Goal: Task Accomplishment & Management: Manage account settings

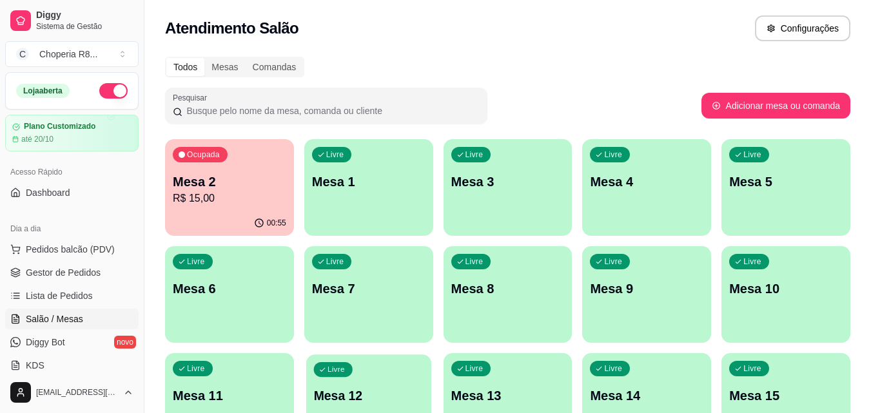
click at [321, 381] on div "Livre Mesa 12" at bounding box center [368, 394] width 125 height 79
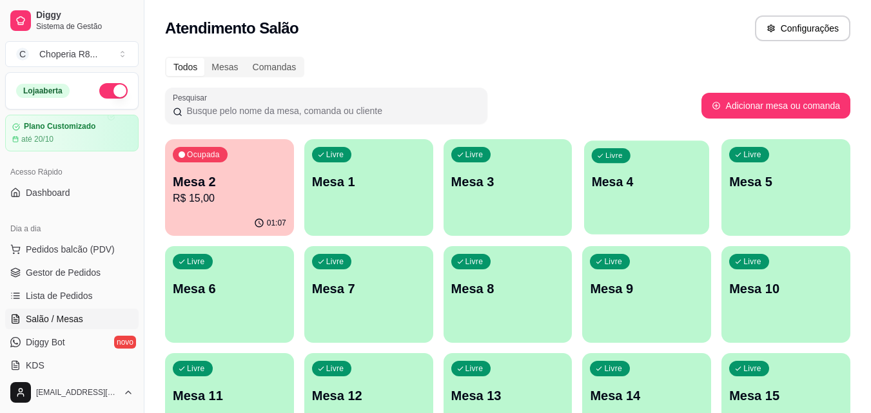
click at [675, 159] on div "Livre Mesa 4" at bounding box center [646, 180] width 125 height 79
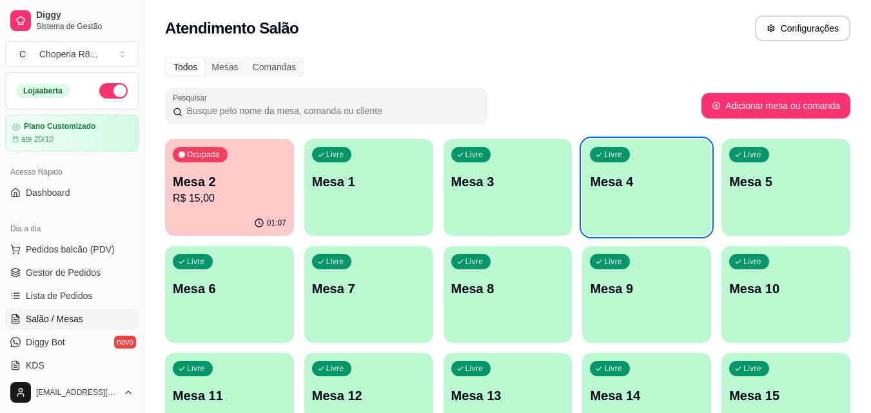
click at [348, 176] on p "Mesa 1" at bounding box center [369, 182] width 114 height 18
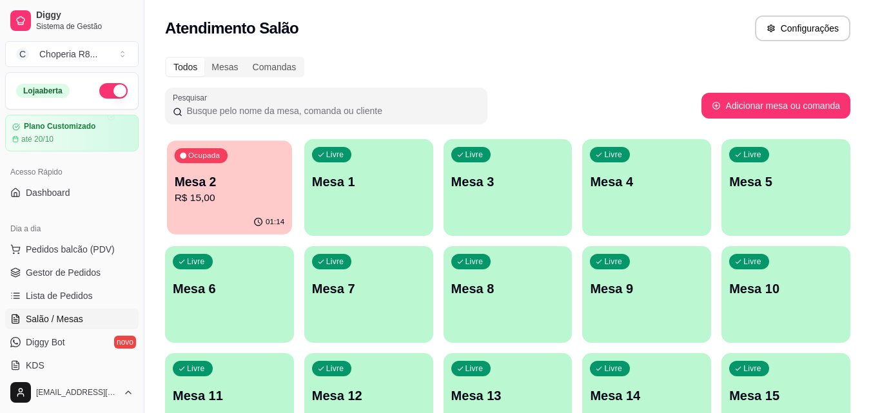
click at [201, 191] on p "R$ 15,00" at bounding box center [230, 198] width 110 height 15
click at [253, 183] on p "Mesa 2" at bounding box center [230, 182] width 114 height 18
click at [346, 183] on p "Mesa 1" at bounding box center [369, 182] width 114 height 18
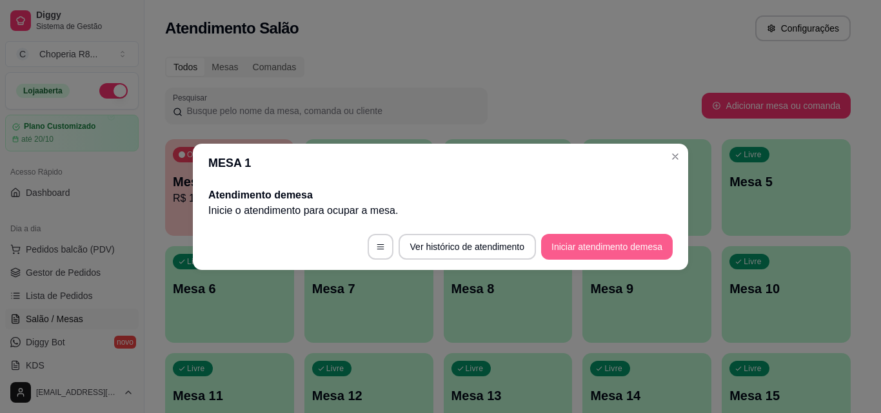
click at [593, 246] on button "Iniciar atendimento de mesa" at bounding box center [607, 247] width 132 height 26
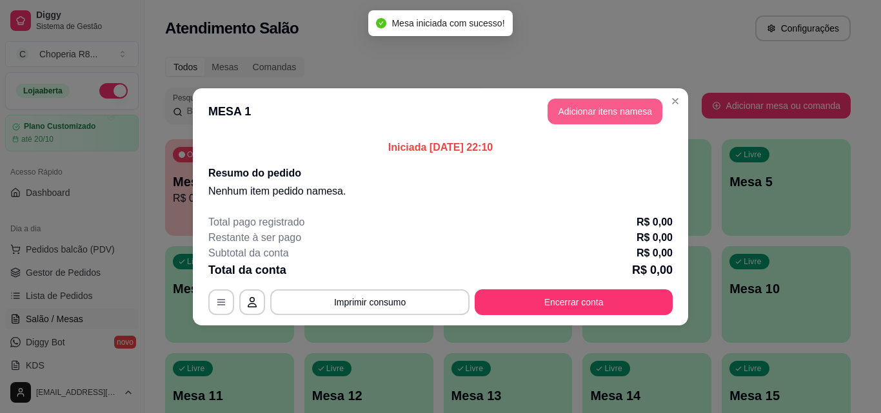
click at [633, 113] on button "Adicionar itens na mesa" at bounding box center [605, 112] width 115 height 26
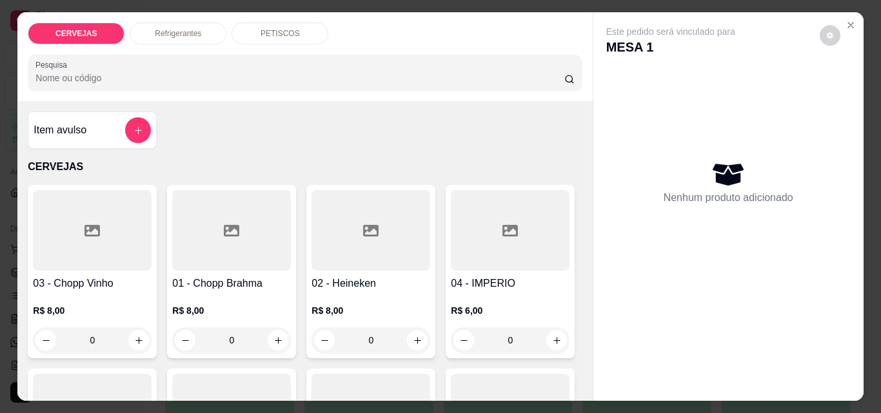
drag, startPoint x: 204, startPoint y: 342, endPoint x: 186, endPoint y: 339, distance: 18.3
click at [195, 342] on input "0" at bounding box center [231, 341] width 72 height 26
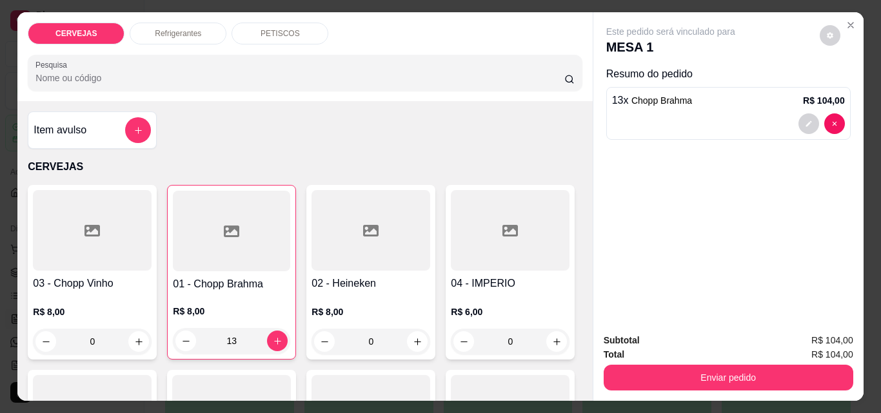
type input "13"
click at [246, 30] on div "PETISCOS" at bounding box center [280, 34] width 97 height 22
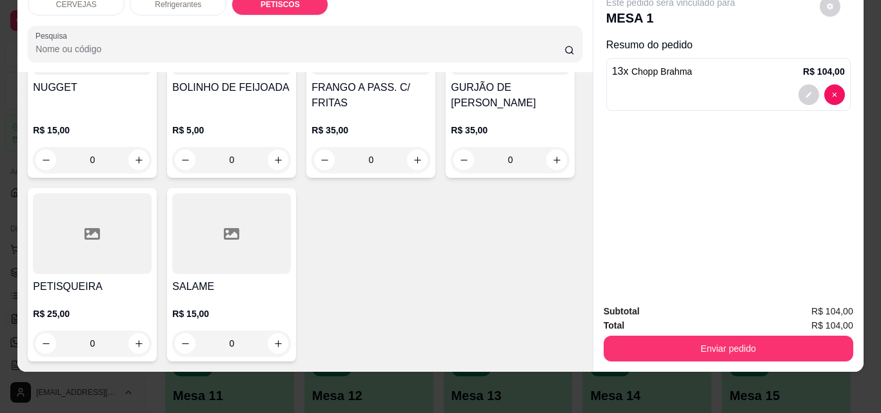
scroll to position [1690, 0]
click at [144, 339] on icon "increase-product-quantity" at bounding box center [139, 344] width 10 height 10
type input "1"
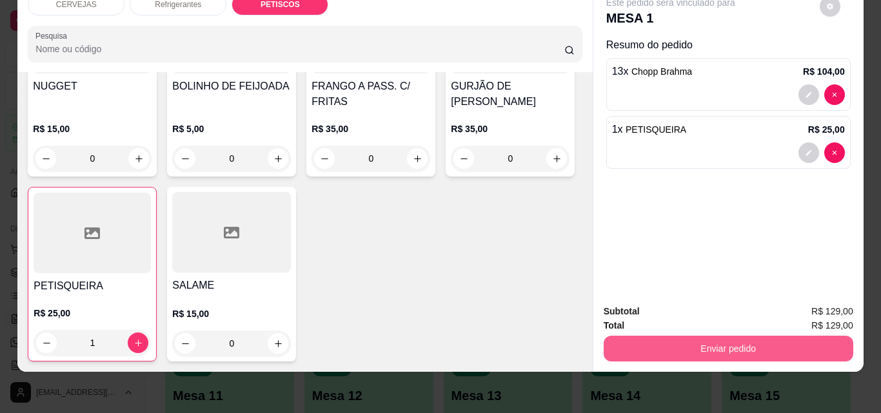
click at [700, 336] on button "Enviar pedido" at bounding box center [729, 349] width 250 height 26
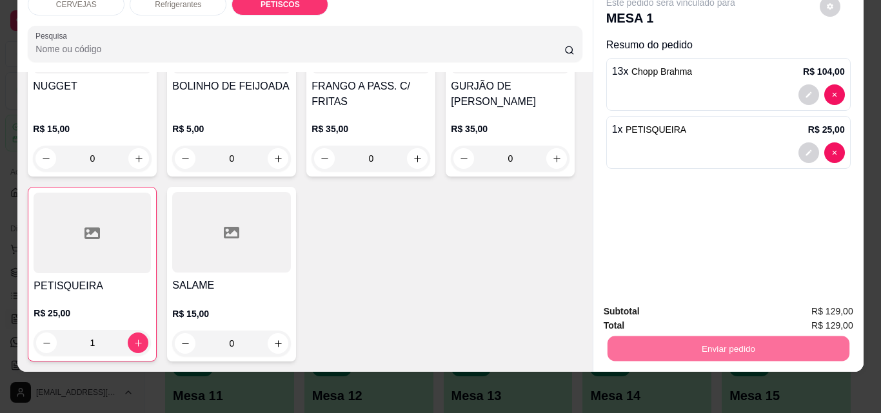
click at [791, 301] on button "Enviar pedido" at bounding box center [819, 307] width 71 height 24
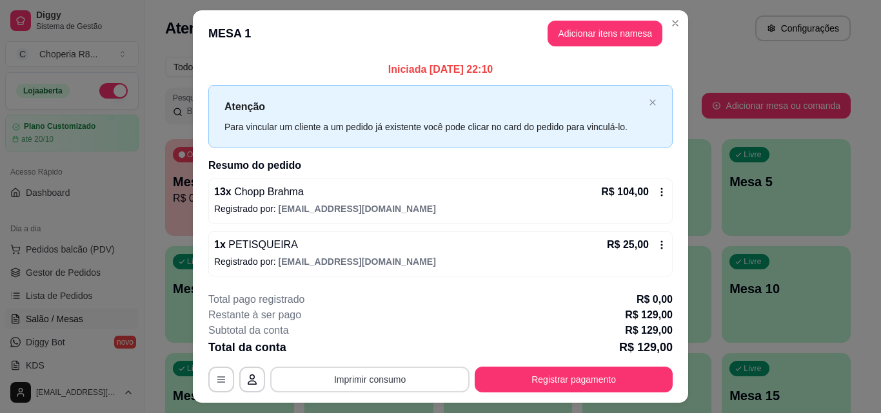
click at [430, 375] on button "Imprimir consumo" at bounding box center [369, 380] width 199 height 26
click at [390, 351] on button "IMPRESSORA" at bounding box center [369, 350] width 94 height 21
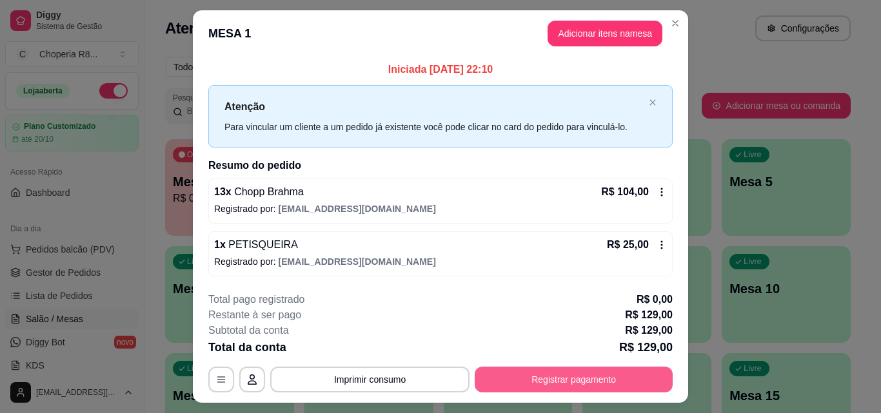
click at [531, 378] on button "Registrar pagamento" at bounding box center [574, 380] width 198 height 26
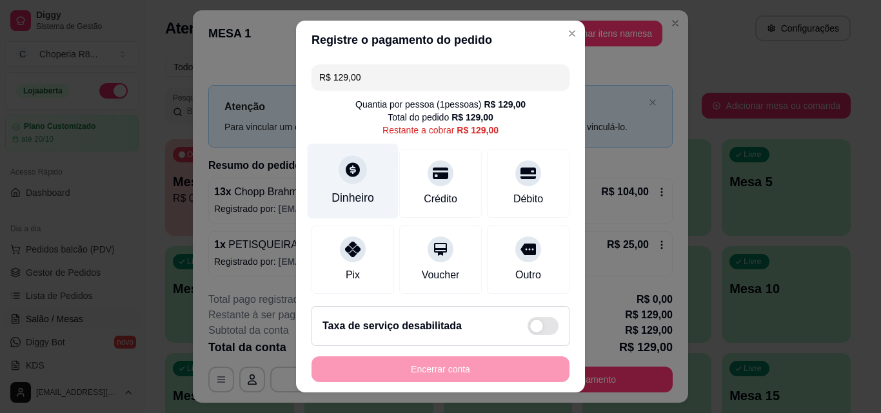
click at [355, 183] on div "Dinheiro" at bounding box center [353, 181] width 91 height 75
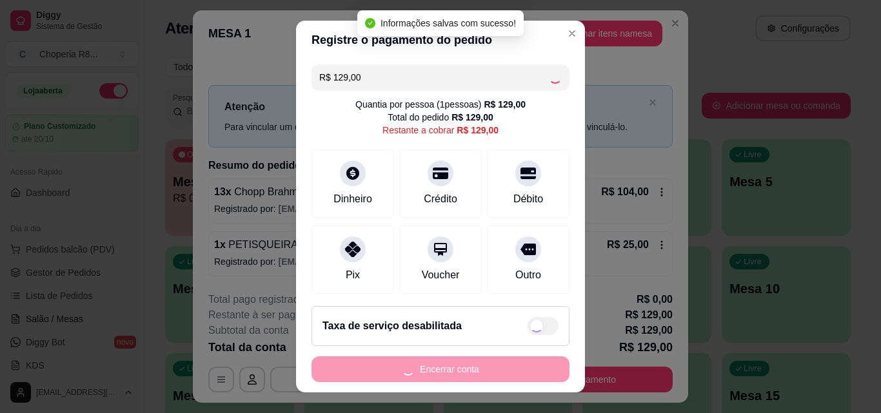
type input "R$ 0,00"
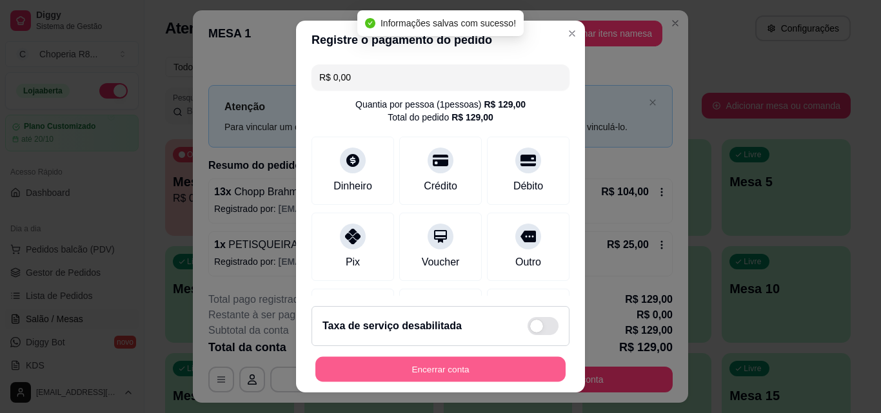
click at [439, 369] on button "Encerrar conta" at bounding box center [440, 369] width 250 height 25
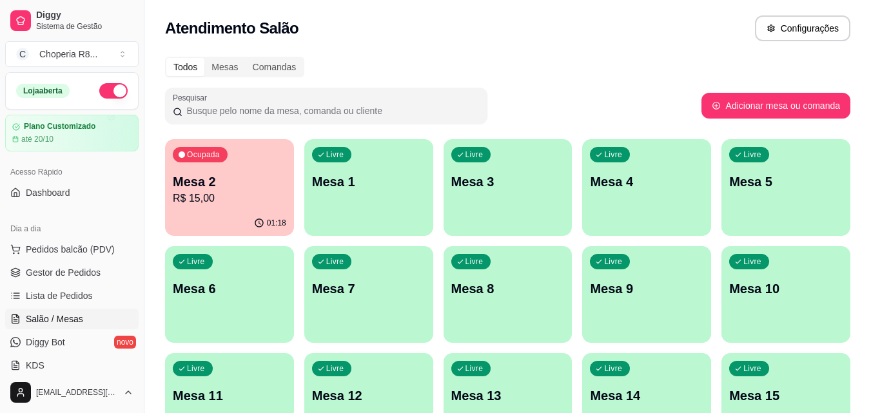
click at [226, 194] on p "R$ 15,00" at bounding box center [230, 198] width 114 height 15
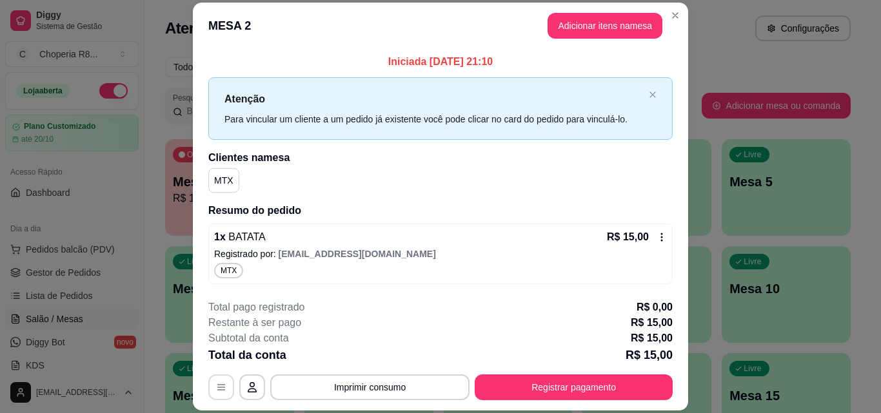
click at [223, 375] on button "button" at bounding box center [221, 388] width 26 height 26
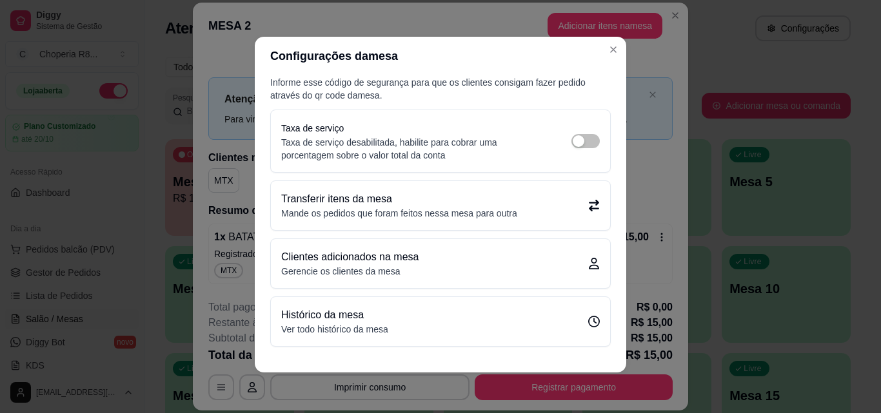
scroll to position [3, 0]
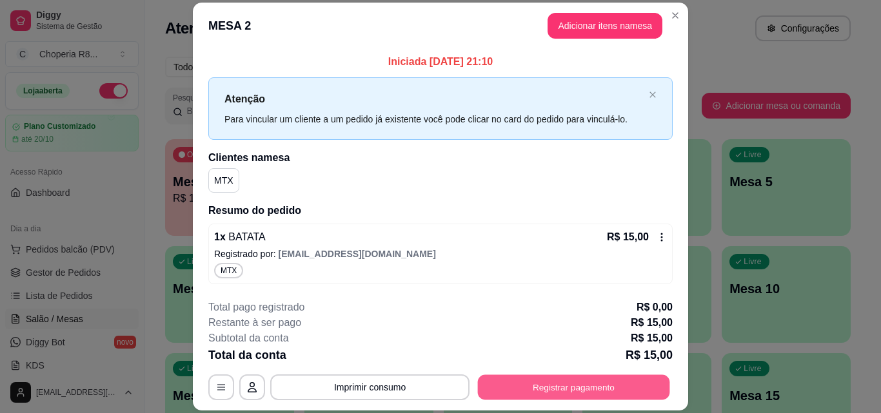
click at [567, 381] on button "Registrar pagamento" at bounding box center [574, 387] width 192 height 25
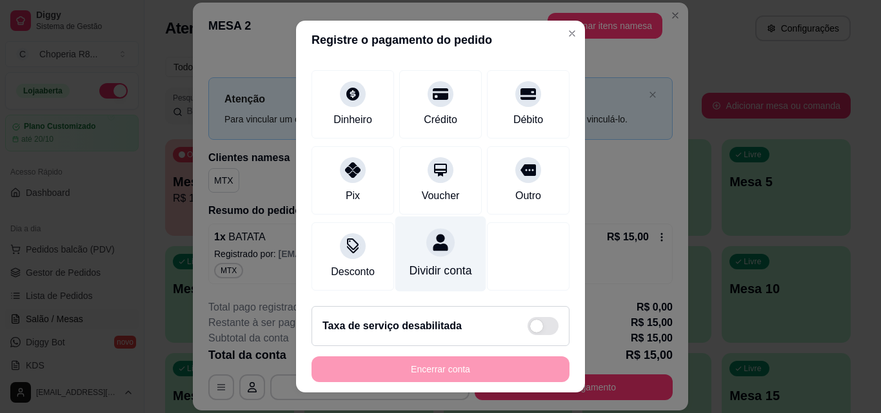
scroll to position [0, 0]
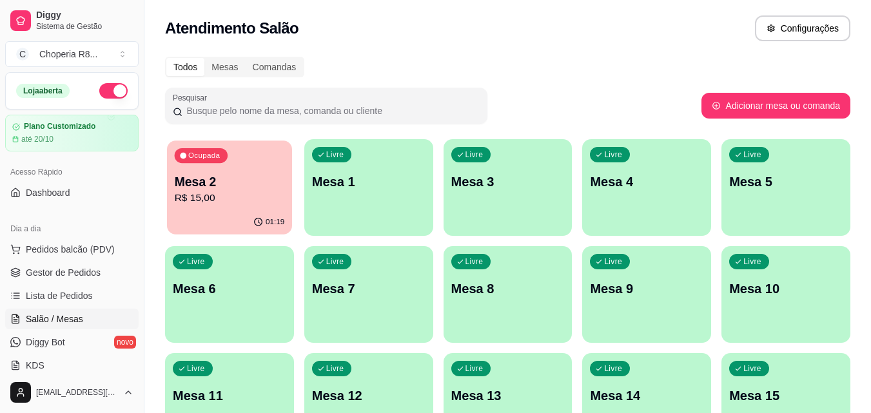
click at [210, 179] on p "Mesa 2" at bounding box center [230, 181] width 110 height 17
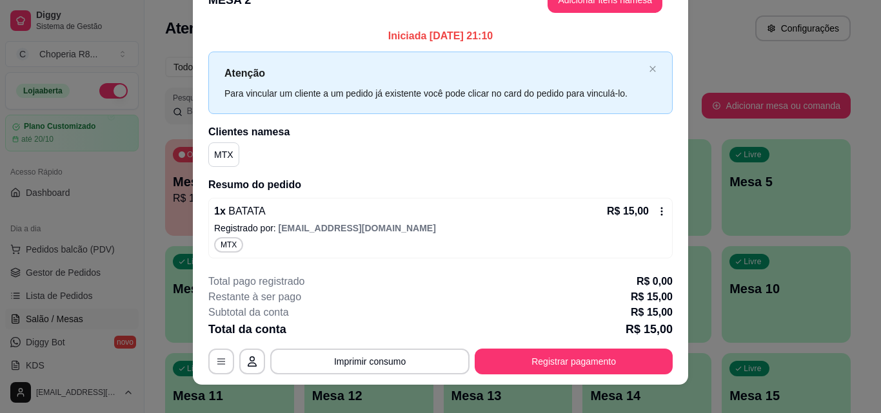
scroll to position [39, 0]
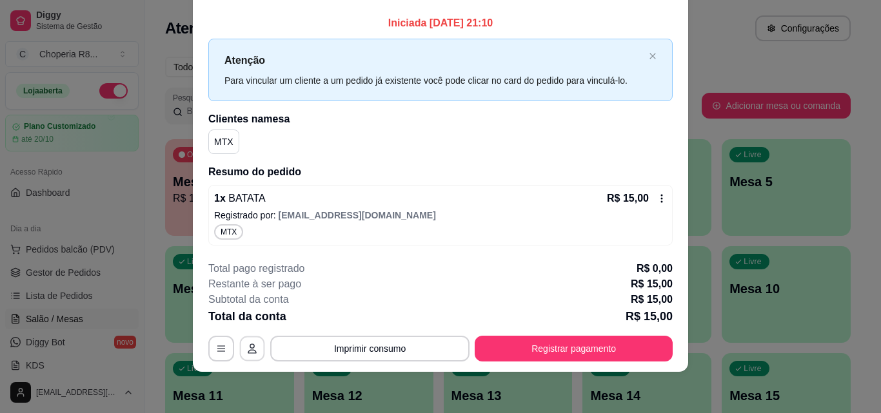
click at [252, 344] on icon "button" at bounding box center [252, 349] width 10 height 10
click at [223, 353] on button "button" at bounding box center [221, 349] width 26 height 26
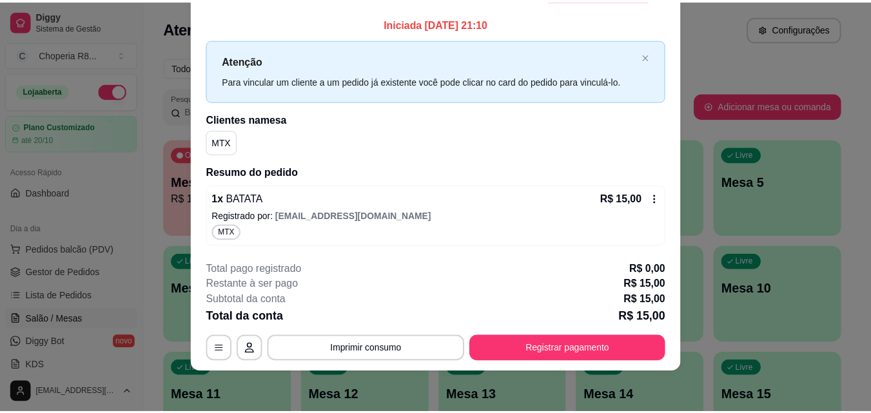
scroll to position [0, 0]
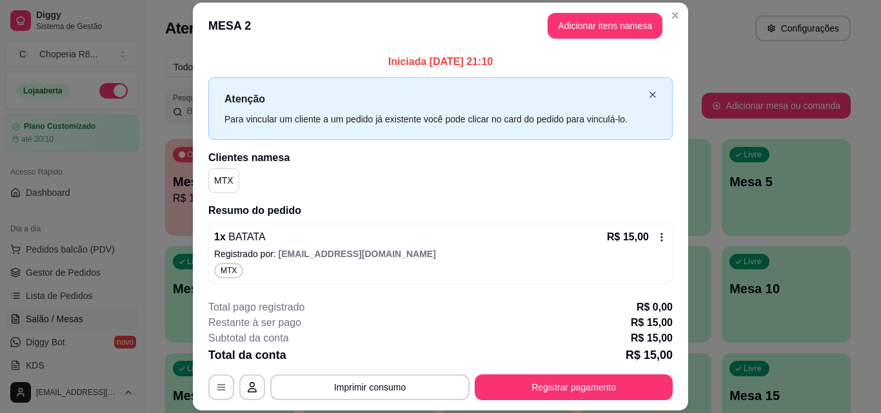
click at [651, 96] on icon "close" at bounding box center [653, 95] width 8 height 8
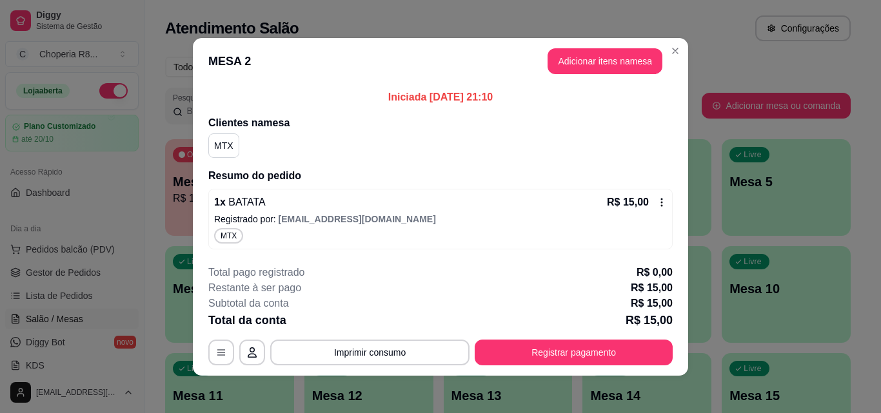
click at [658, 205] on icon at bounding box center [662, 202] width 10 height 10
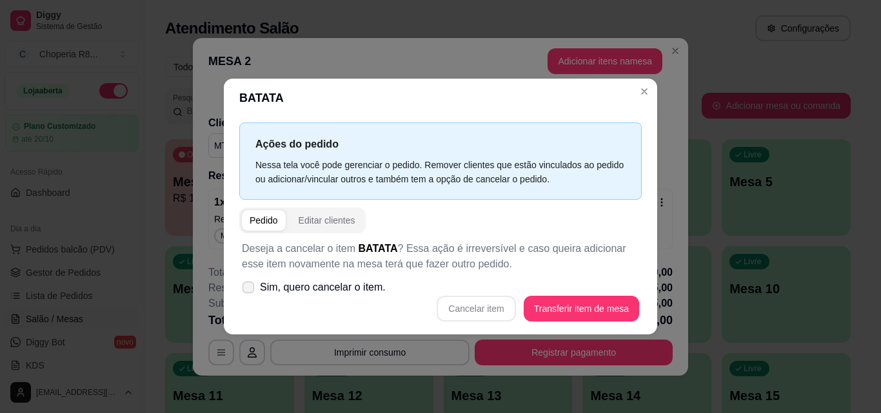
click at [264, 300] on label "Sim, quero cancelar o item." at bounding box center [314, 288] width 154 height 26
click at [250, 298] on input "Sim, quero cancelar o item." at bounding box center [245, 294] width 8 height 8
checkbox input "true"
click at [454, 298] on button "Cancelar item" at bounding box center [476, 309] width 79 height 26
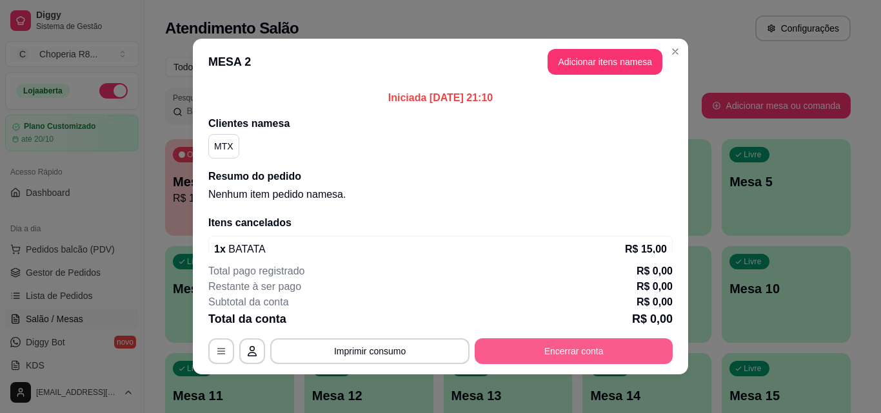
click at [542, 350] on button "Encerrar conta" at bounding box center [574, 352] width 198 height 26
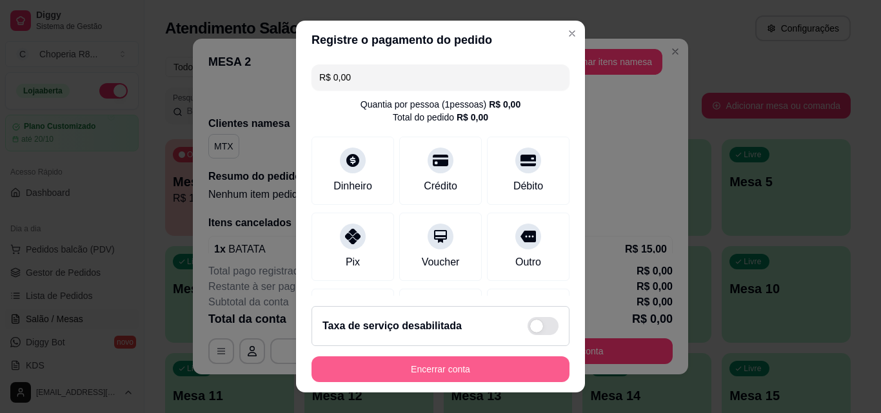
click at [498, 375] on button "Encerrar conta" at bounding box center [441, 370] width 258 height 26
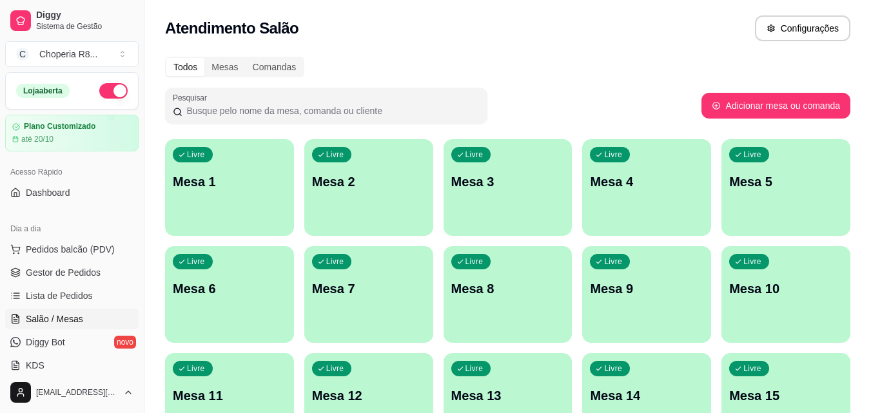
drag, startPoint x: 471, startPoint y: 131, endPoint x: 560, endPoint y: 21, distance: 140.8
click at [560, 21] on div "Atendimento Salão Configurações" at bounding box center [508, 28] width 686 height 26
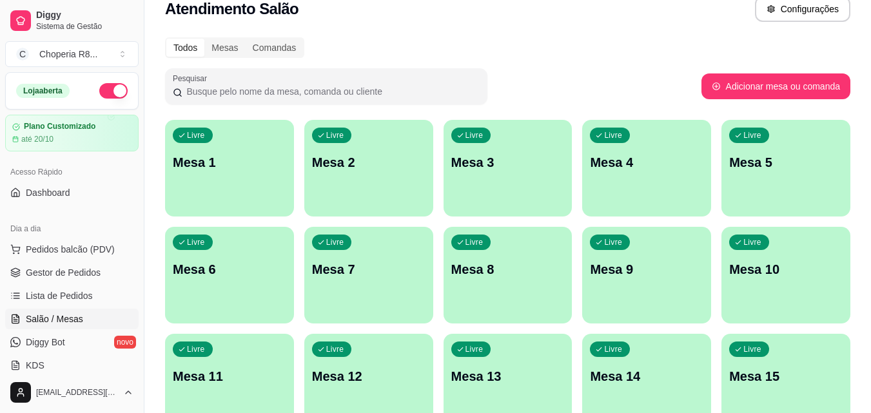
click at [542, 114] on div "Todos Mesas Comandas Pesquisar Adicionar mesa ou comanda Livre Mesa 1 Livre Mes…" at bounding box center [507, 292] width 727 height 524
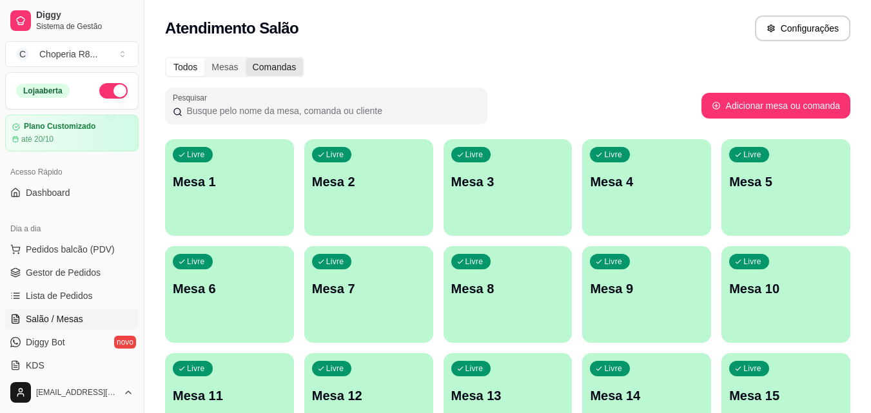
click at [286, 68] on div "Comandas" at bounding box center [275, 67] width 58 height 18
click at [246, 58] on input "Comandas" at bounding box center [246, 58] width 0 height 0
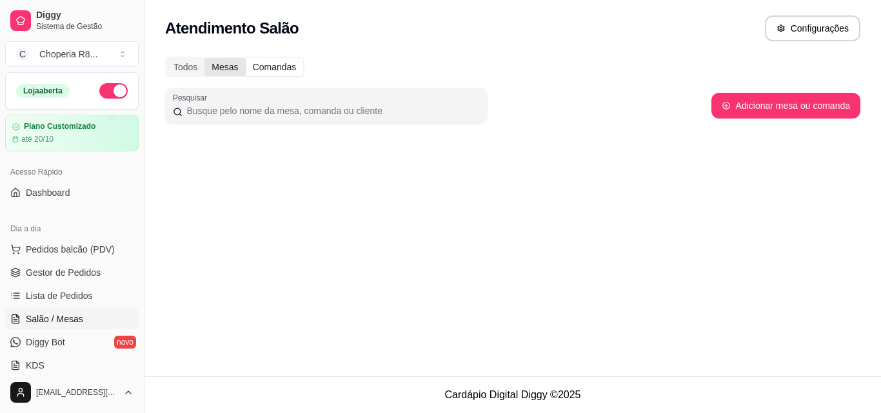
click at [228, 73] on div "Mesas" at bounding box center [224, 67] width 41 height 18
click at [204, 58] on input "Mesas" at bounding box center [204, 58] width 0 height 0
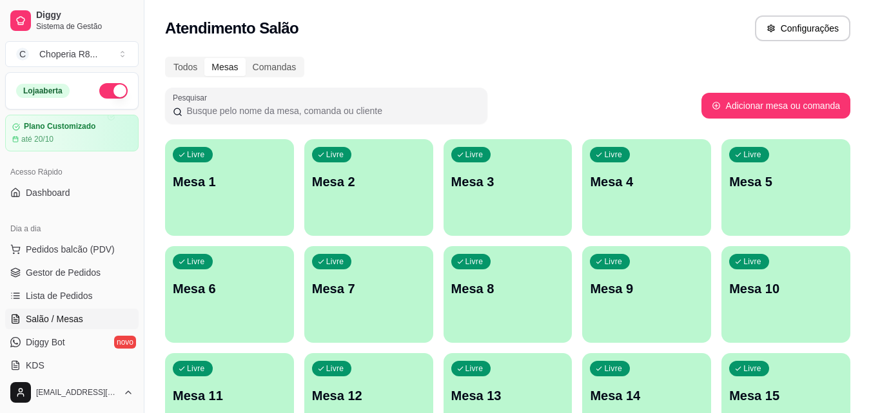
click at [195, 77] on div "Todos Mesas Comandas Pesquisar Adicionar mesa ou comanda Livre Mesa 1 Livre Mes…" at bounding box center [507, 311] width 727 height 524
click at [195, 72] on div "Todos" at bounding box center [185, 67] width 38 height 18
click at [166, 58] on input "Todos" at bounding box center [166, 58] width 0 height 0
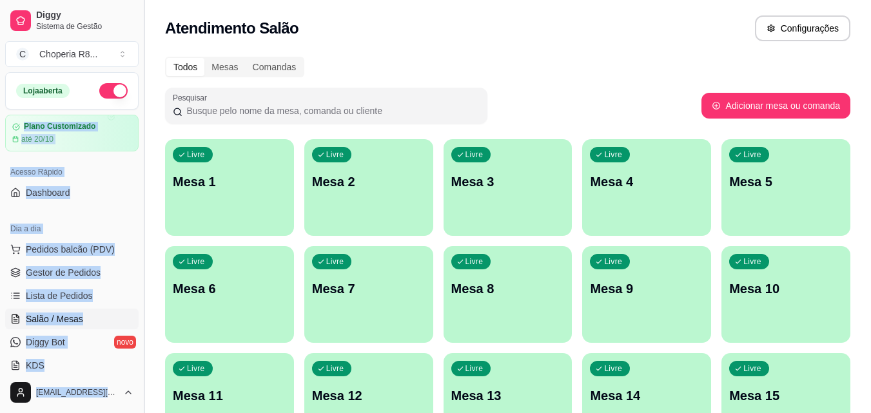
drag, startPoint x: 134, startPoint y: 97, endPoint x: 141, endPoint y: 92, distance: 9.0
click at [141, 92] on div "Diggy Sistema de Gestão C Choperia R8 ... Loja aberta Plano Customizado até 20/…" at bounding box center [72, 206] width 144 height 413
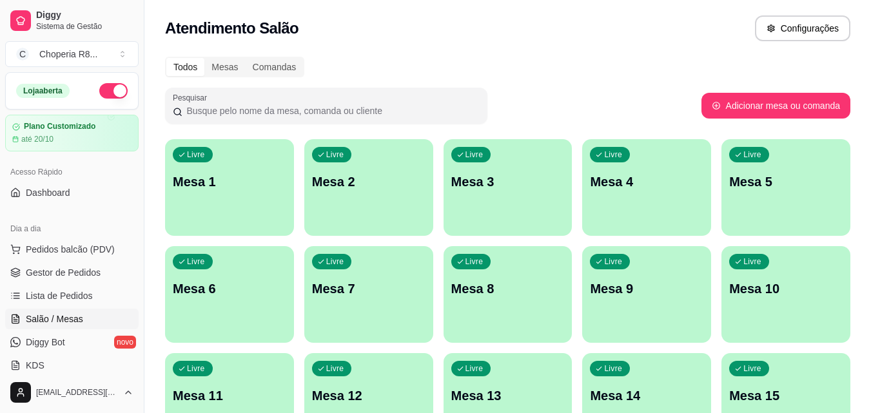
click at [157, 112] on div "Todos Mesas Comandas Pesquisar Adicionar mesa ou comanda Livre Mesa 1 Livre Mes…" at bounding box center [507, 311] width 727 height 524
click at [139, 126] on button "Toggle Sidebar" at bounding box center [144, 206] width 10 height 413
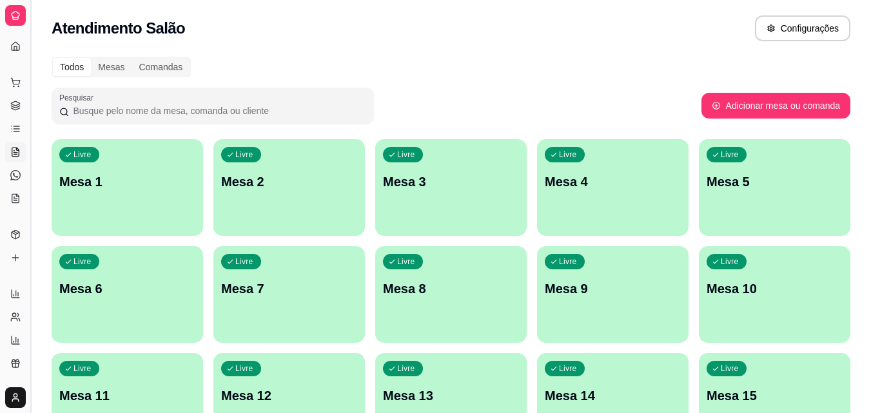
click at [30, 105] on button "Toggle Sidebar" at bounding box center [30, 206] width 10 height 413
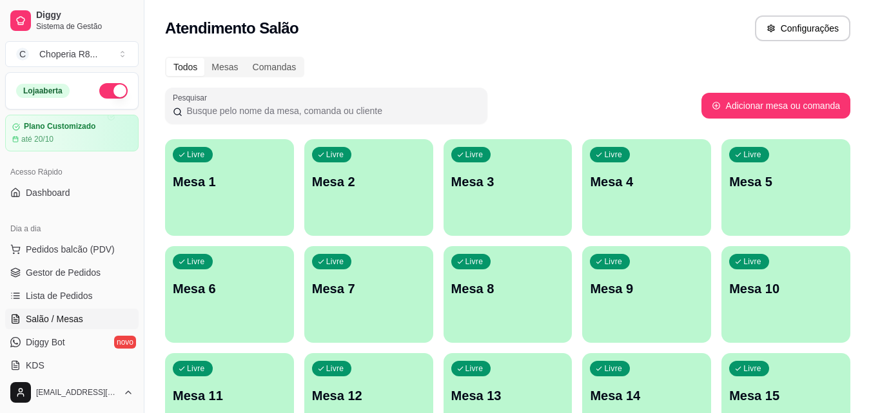
click at [139, 0] on button "Toggle Sidebar" at bounding box center [144, 206] width 10 height 413
click at [538, 192] on div "Livre Mesa 3" at bounding box center [508, 179] width 129 height 81
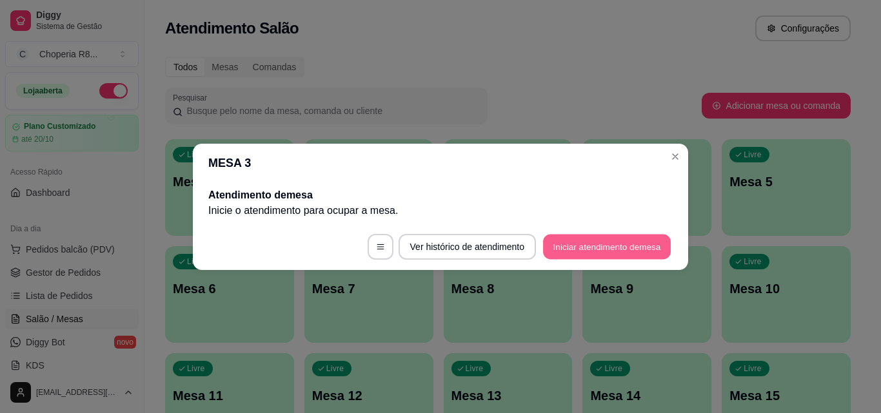
click at [564, 234] on button "Iniciar atendimento de mesa" at bounding box center [607, 246] width 128 height 25
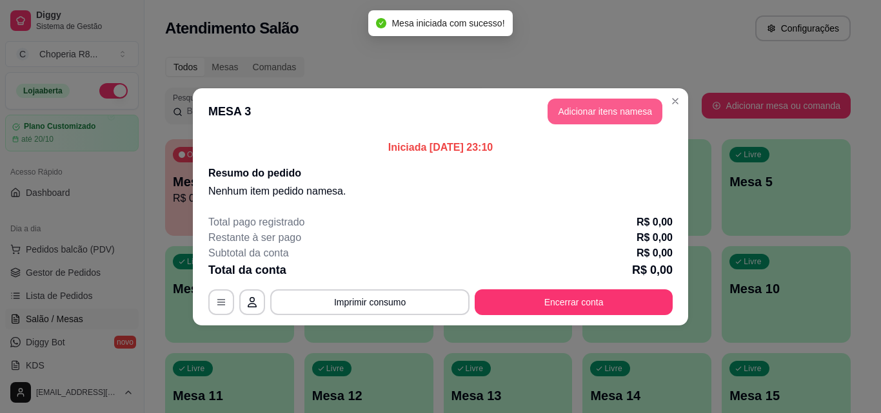
click at [596, 127] on header "MESA 3 Adicionar itens na mesa" at bounding box center [440, 111] width 495 height 46
click at [596, 125] on header "MESA 3 Adicionar itens na mesa" at bounding box center [440, 111] width 495 height 46
click at [596, 119] on button "Adicionar itens na mesa" at bounding box center [604, 111] width 111 height 25
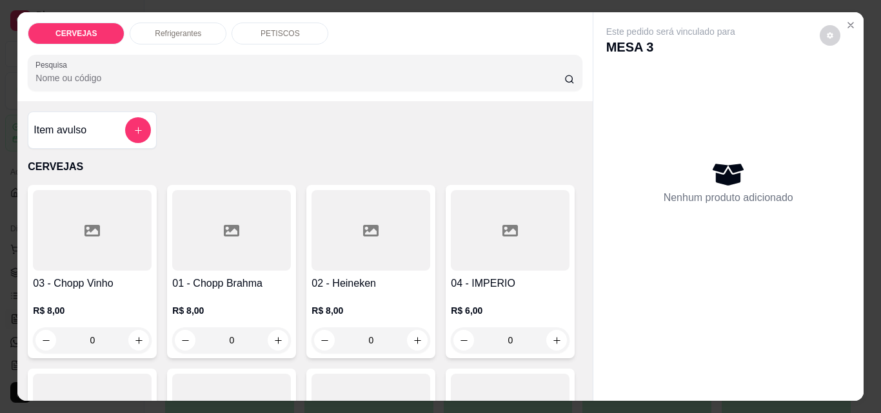
drag, startPoint x: 250, startPoint y: 332, endPoint x: 208, endPoint y: 335, distance: 41.4
click at [208, 335] on input "0" at bounding box center [231, 341] width 72 height 26
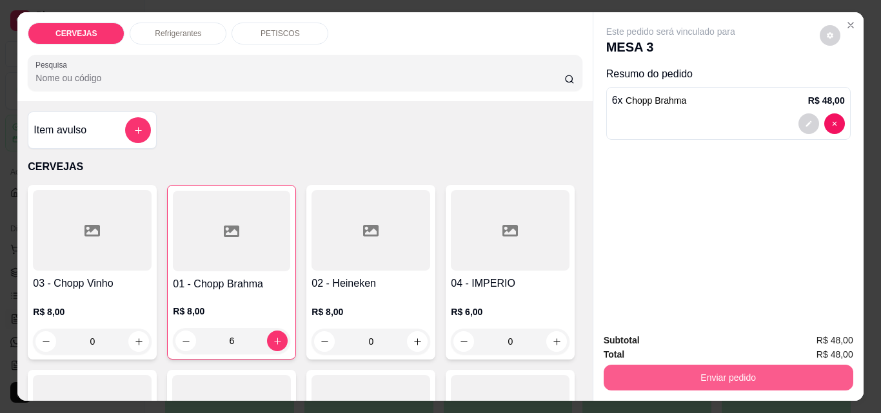
type input "6"
click at [672, 383] on button "Enviar pedido" at bounding box center [729, 378] width 250 height 26
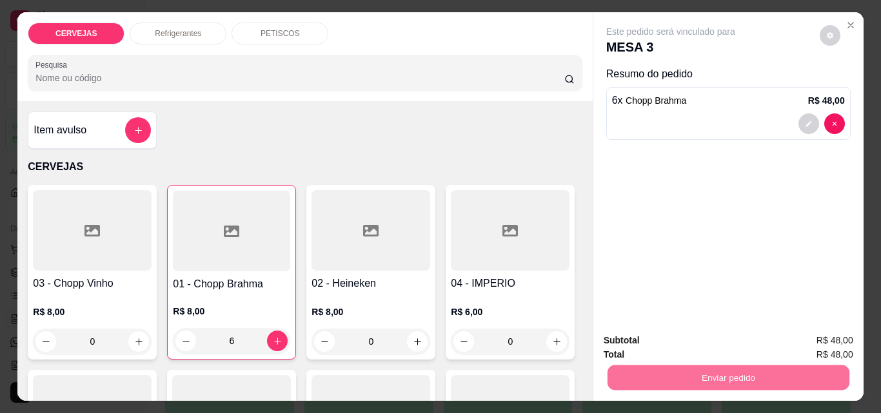
click at [835, 349] on button "Enviar pedido" at bounding box center [819, 341] width 71 height 24
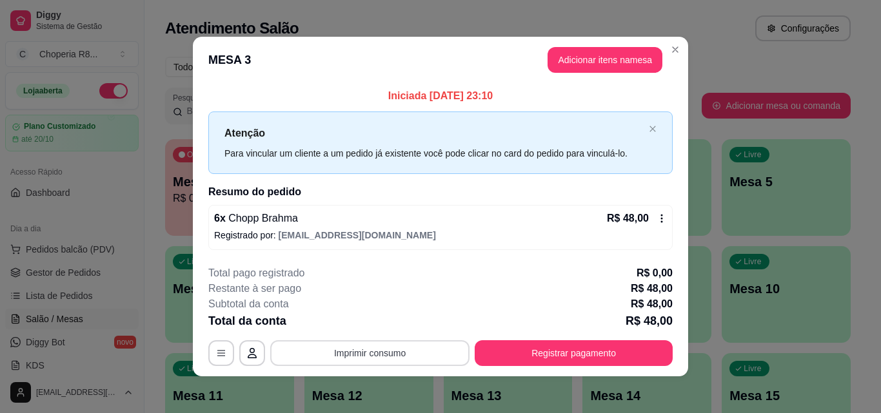
click at [379, 357] on button "Imprimir consumo" at bounding box center [369, 354] width 199 height 26
click at [382, 328] on button "IMPRESSORA" at bounding box center [369, 323] width 90 height 20
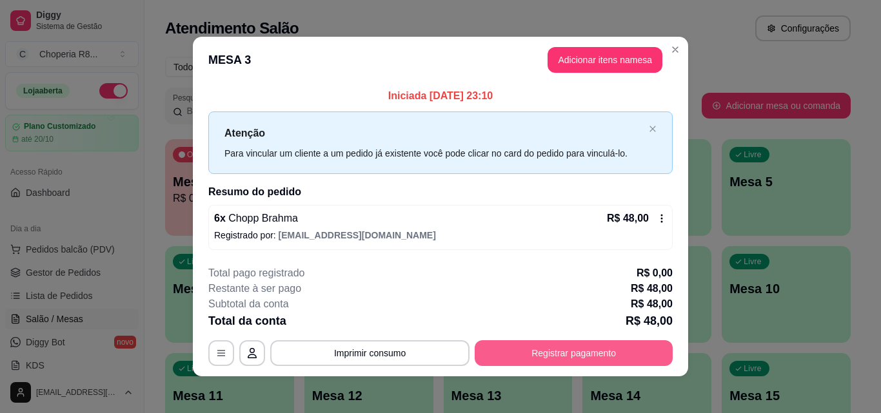
click at [579, 351] on button "Registrar pagamento" at bounding box center [574, 354] width 198 height 26
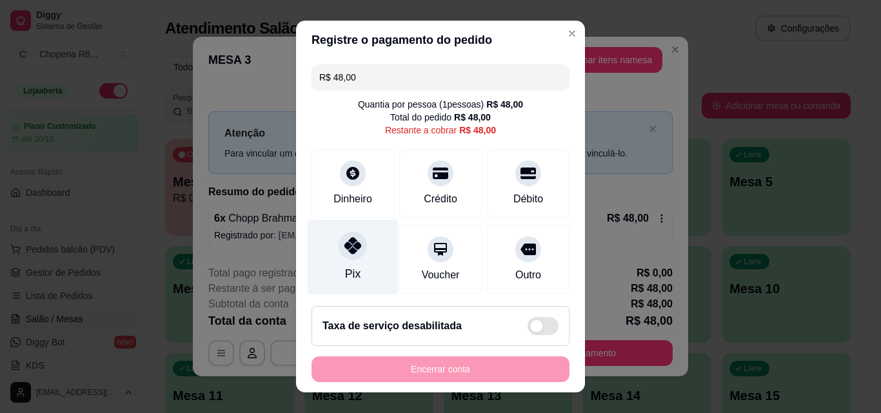
click at [350, 265] on div "Pix" at bounding box center [353, 257] width 91 height 75
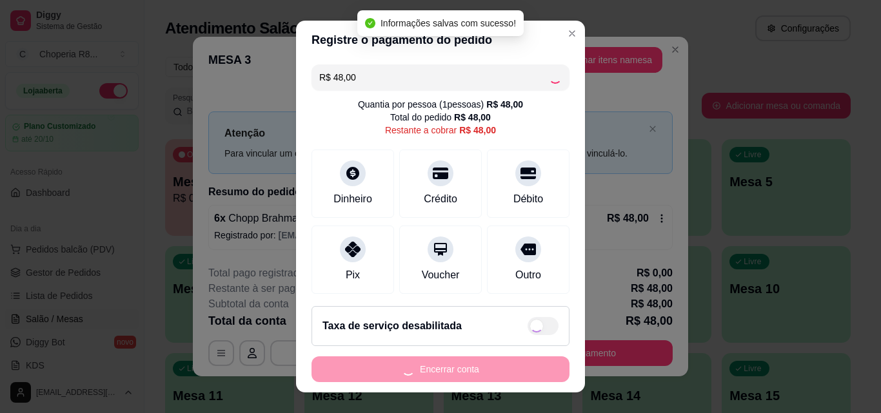
type input "R$ 0,00"
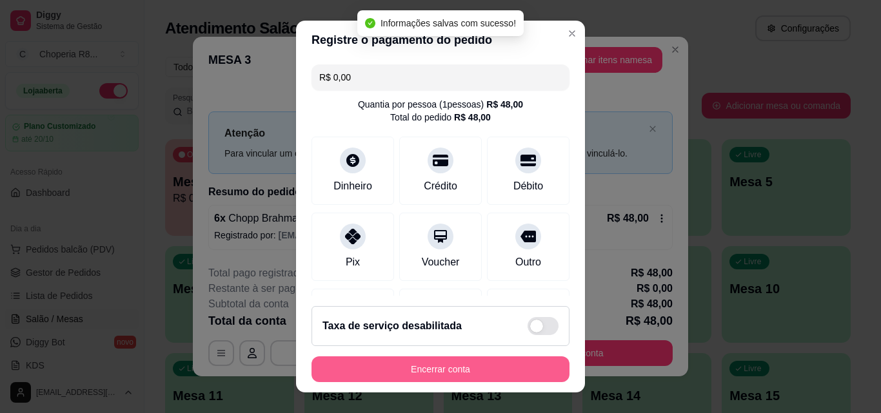
click at [470, 359] on button "Encerrar conta" at bounding box center [441, 370] width 258 height 26
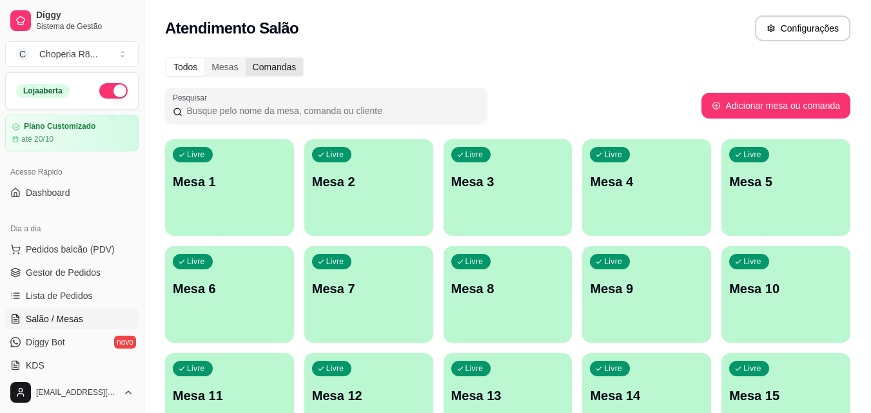
click at [255, 75] on div "Comandas" at bounding box center [275, 67] width 58 height 18
click at [246, 58] on input "Comandas" at bounding box center [246, 58] width 0 height 0
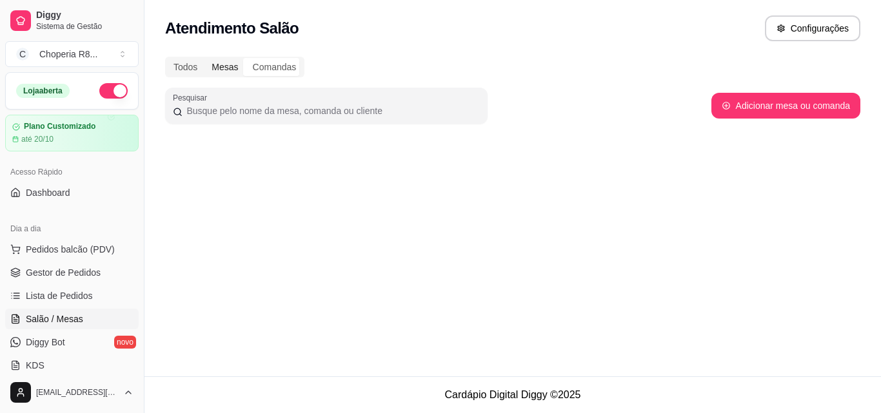
click at [239, 73] on div "Mesas" at bounding box center [224, 67] width 41 height 18
click at [204, 58] on input "Mesas" at bounding box center [204, 58] width 0 height 0
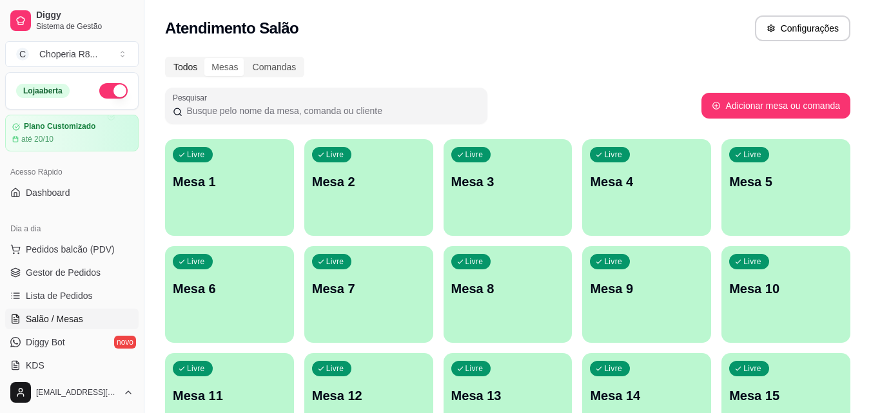
click at [200, 61] on div "Todos" at bounding box center [185, 67] width 38 height 18
click at [166, 58] on input "Todos" at bounding box center [166, 58] width 0 height 0
click at [200, 61] on div "Todos" at bounding box center [185, 67] width 38 height 18
click at [166, 58] on input "Todos" at bounding box center [166, 58] width 0 height 0
click at [195, 67] on div "Todos" at bounding box center [185, 67] width 38 height 18
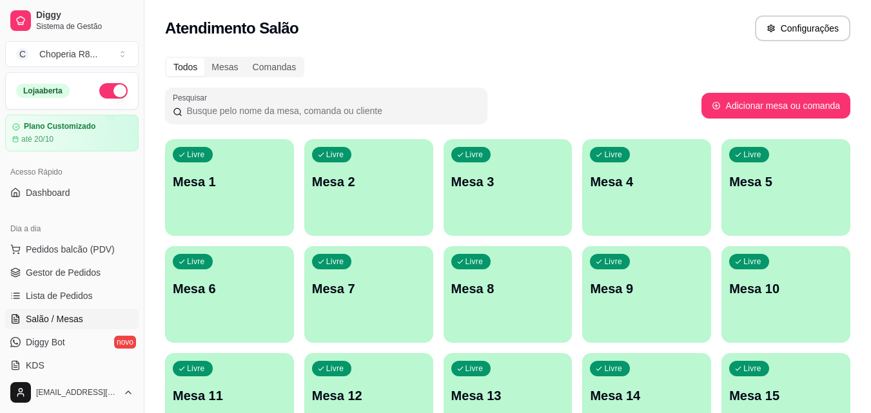
click at [166, 58] on input "Todos" at bounding box center [166, 58] width 0 height 0
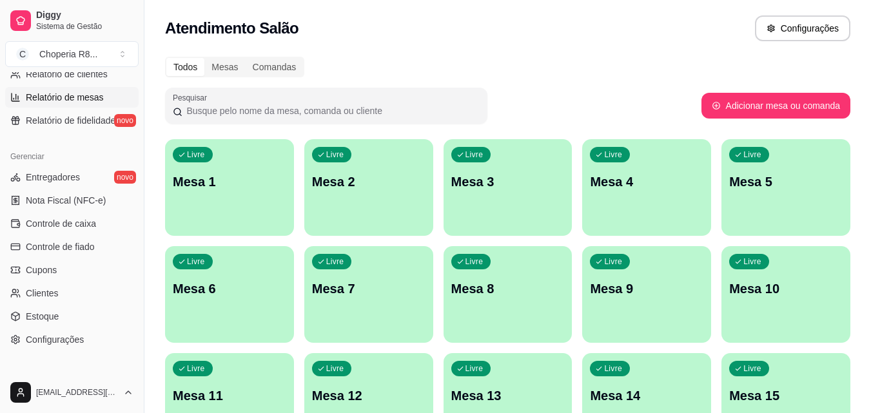
scroll to position [64, 0]
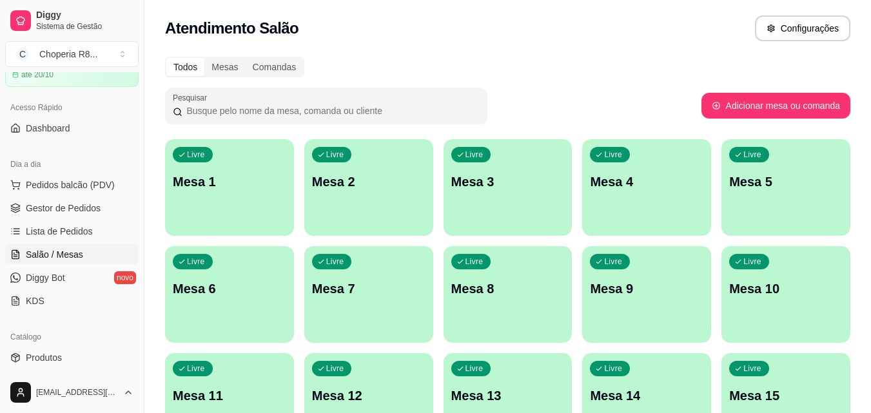
click at [504, 193] on div "Livre Mesa 3" at bounding box center [508, 179] width 129 height 81
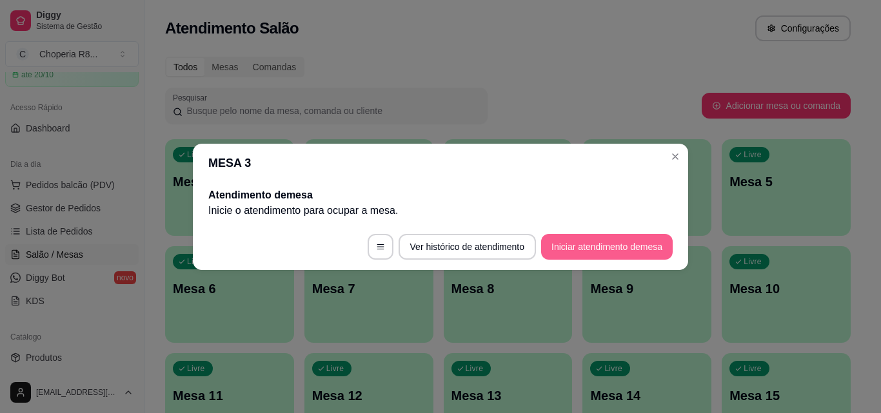
click at [575, 241] on button "Iniciar atendimento de mesa" at bounding box center [607, 247] width 132 height 26
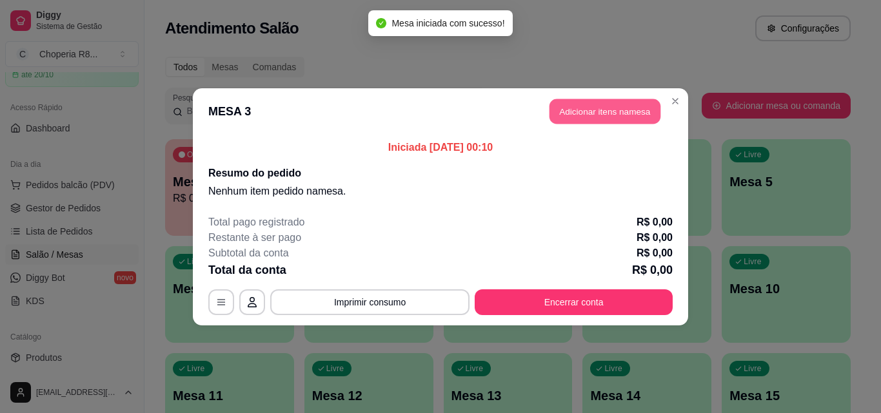
click at [575, 114] on button "Adicionar itens na mesa" at bounding box center [604, 111] width 111 height 25
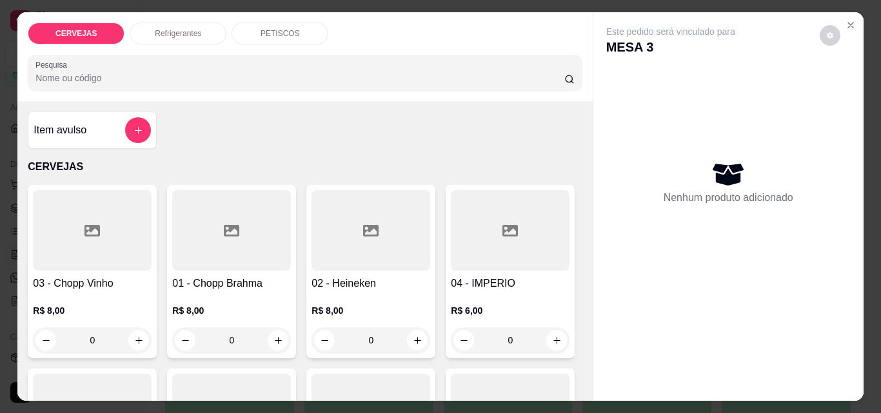
drag, startPoint x: 235, startPoint y: 339, endPoint x: 194, endPoint y: 347, distance: 42.0
click at [195, 347] on input "0" at bounding box center [231, 341] width 72 height 26
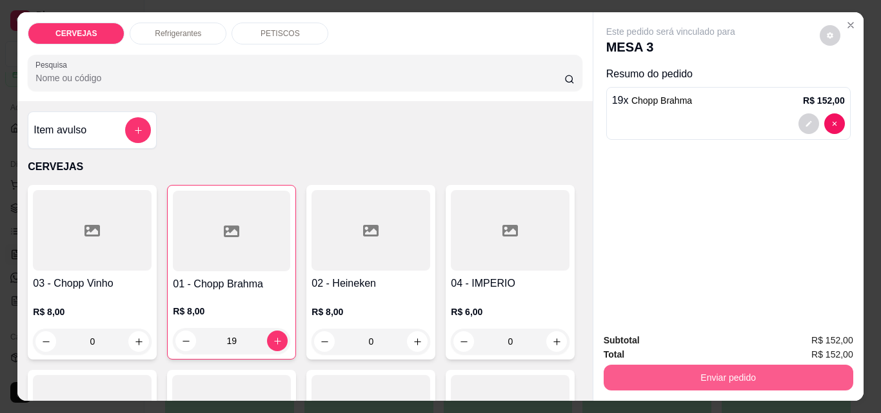
type input "19"
click at [758, 365] on button "Enviar pedido" at bounding box center [728, 377] width 242 height 25
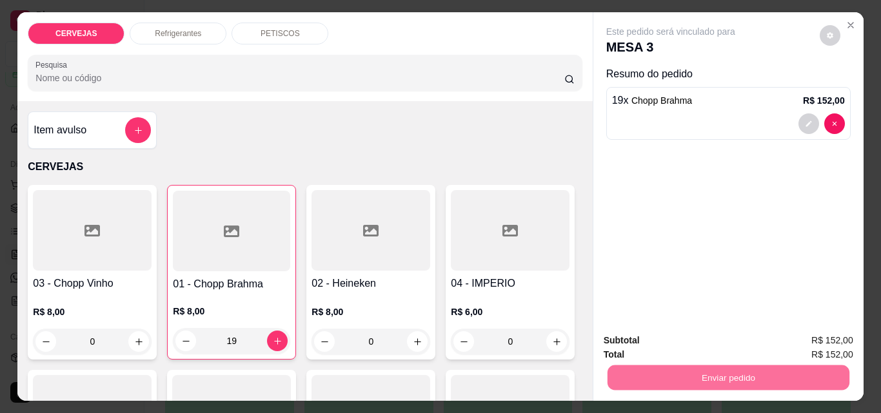
click at [843, 352] on button "Enviar pedido" at bounding box center [819, 341] width 71 height 24
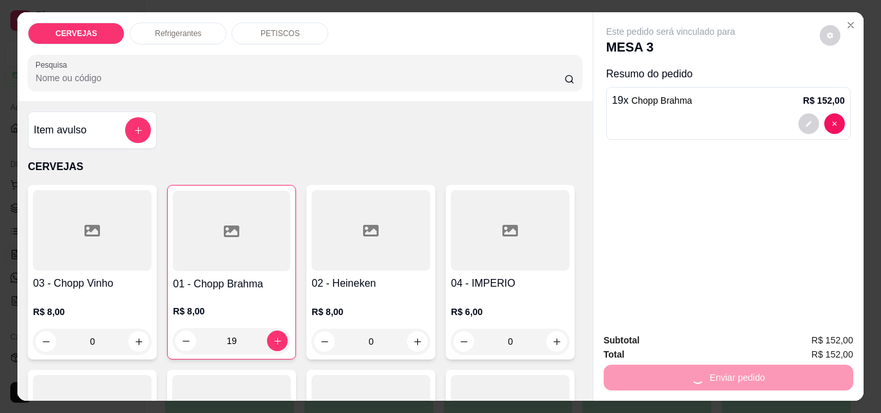
click at [844, 341] on button "Enviar pedido" at bounding box center [819, 341] width 73 height 25
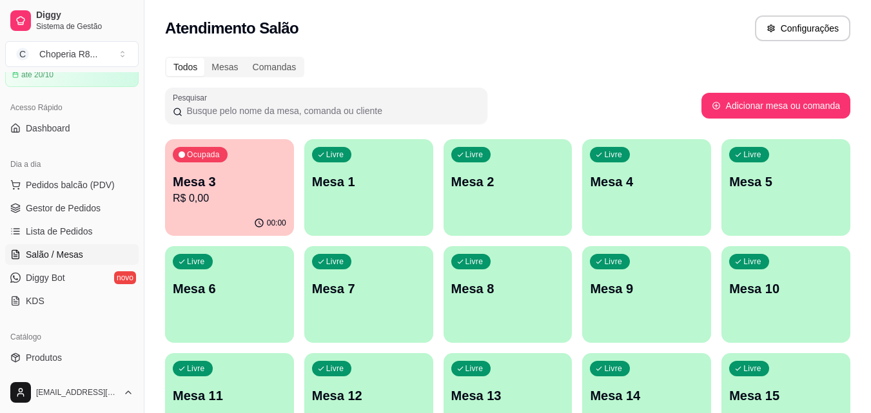
click at [400, 348] on div "Ocupada Mesa 3 R$ 0,00 00:00 Livre Mesa 1 Livre Mesa 2 Livre Mesa 4 Livre Mesa …" at bounding box center [508, 348] width 686 height 418
click at [261, 212] on div "00:00" at bounding box center [229, 223] width 129 height 25
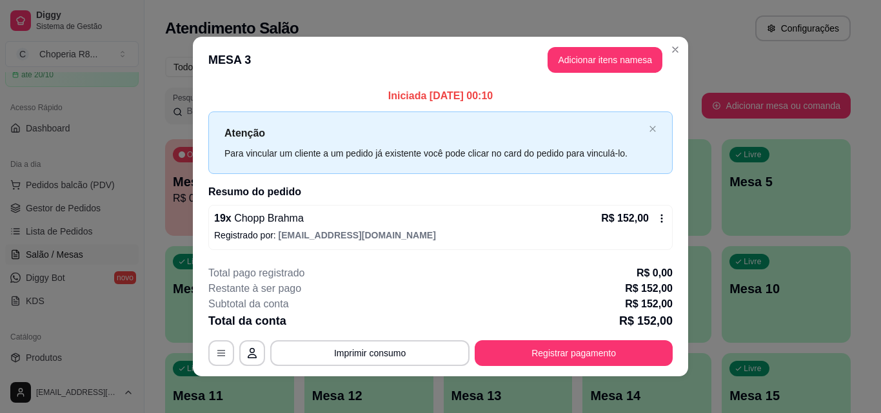
click at [427, 339] on div "**********" at bounding box center [440, 316] width 464 height 101
click at [381, 348] on button "Imprimir consumo" at bounding box center [369, 354] width 199 height 26
click at [377, 321] on button "IMPRESSORA" at bounding box center [369, 323] width 90 height 20
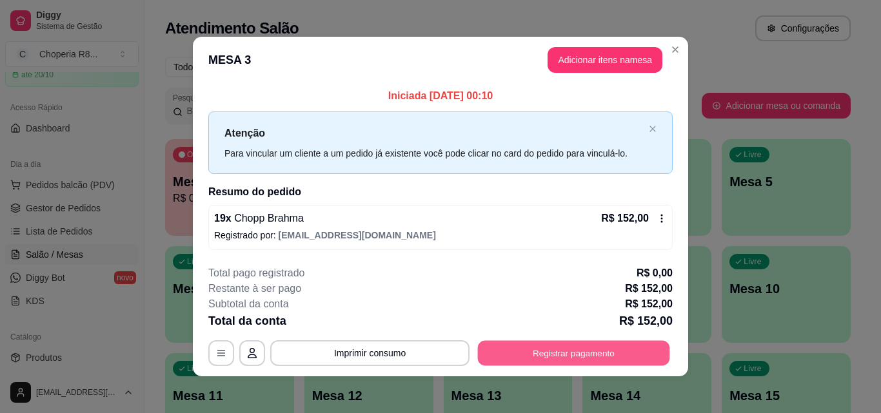
click at [517, 348] on button "Registrar pagamento" at bounding box center [574, 353] width 192 height 25
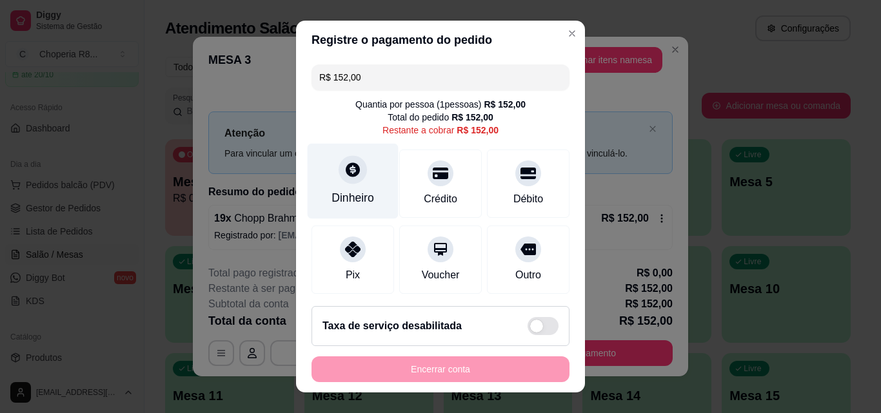
click at [348, 178] on icon at bounding box center [352, 169] width 17 height 17
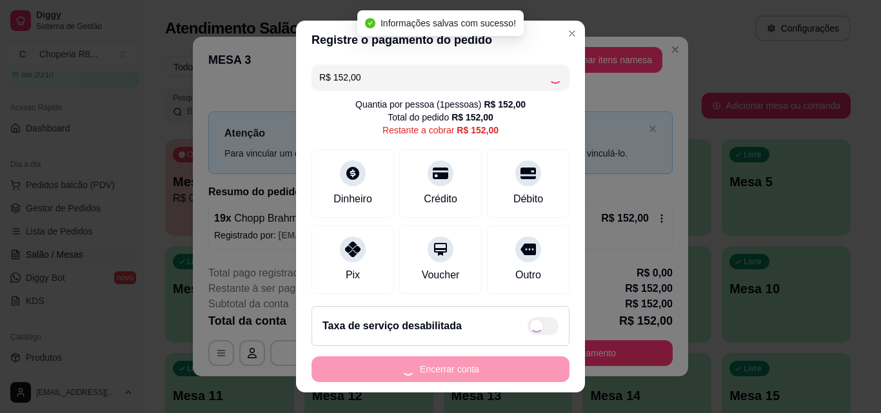
type input "R$ 0,00"
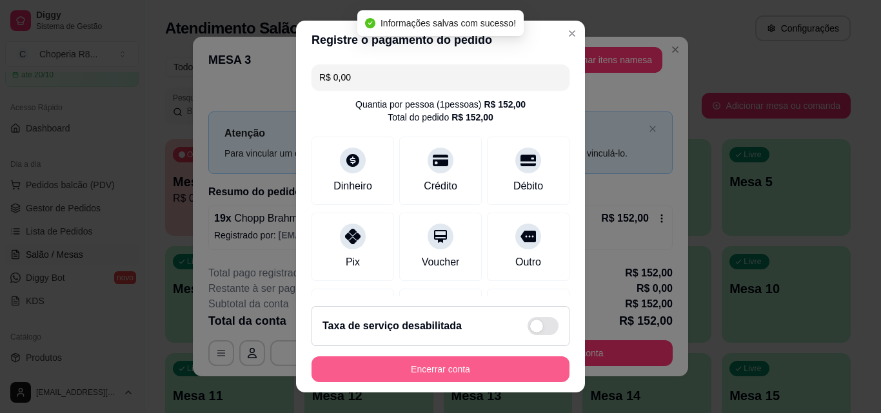
click at [460, 362] on button "Encerrar conta" at bounding box center [441, 370] width 258 height 26
